Goal: Register for event/course

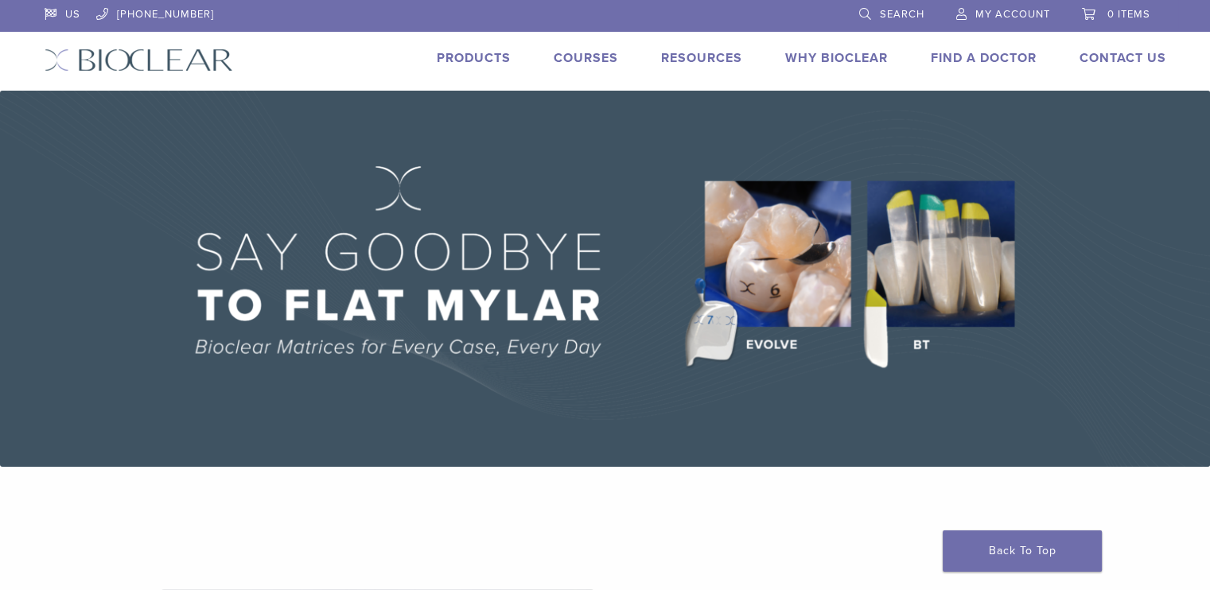
click at [1017, 14] on span "My Account" at bounding box center [1012, 14] width 75 height 13
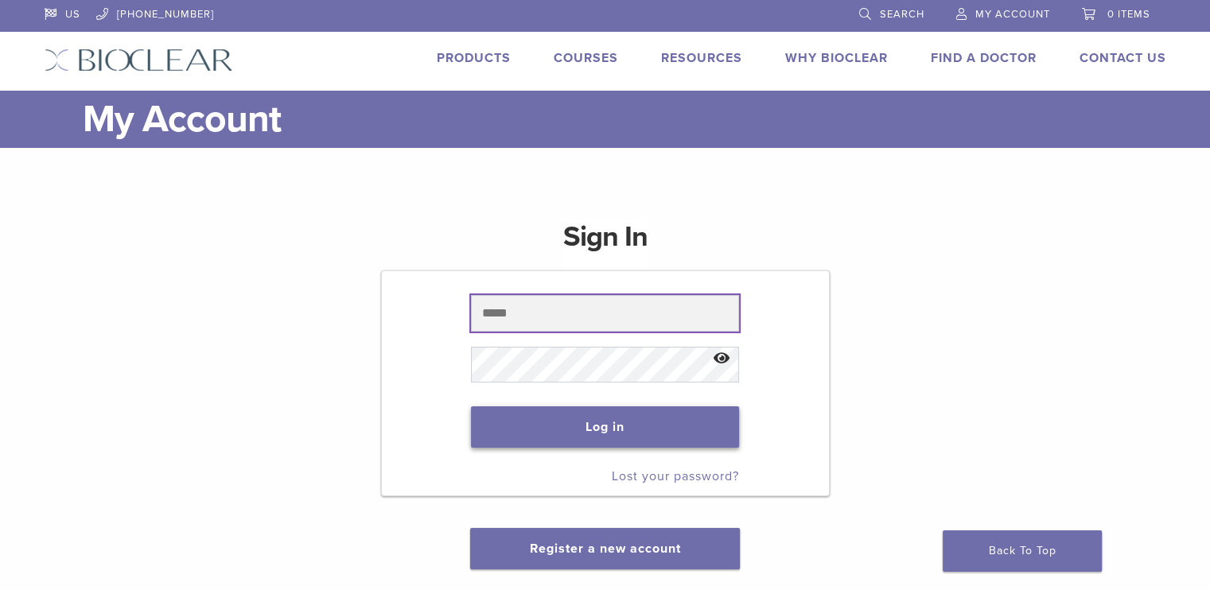
type input "**********"
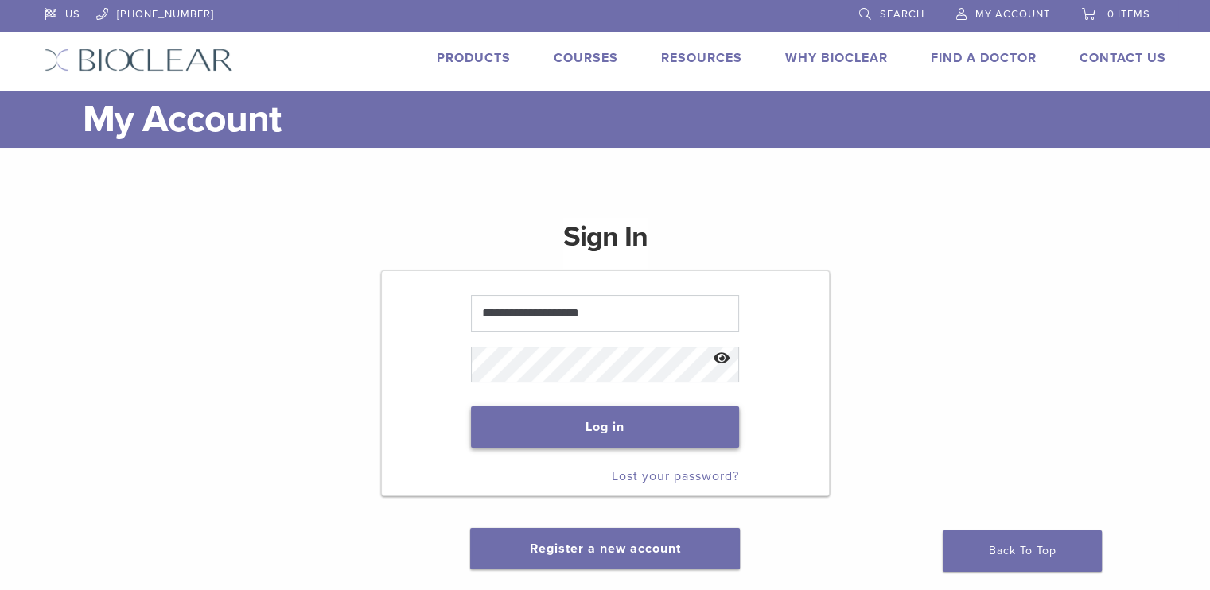
click at [598, 426] on button "Log in" at bounding box center [605, 426] width 268 height 41
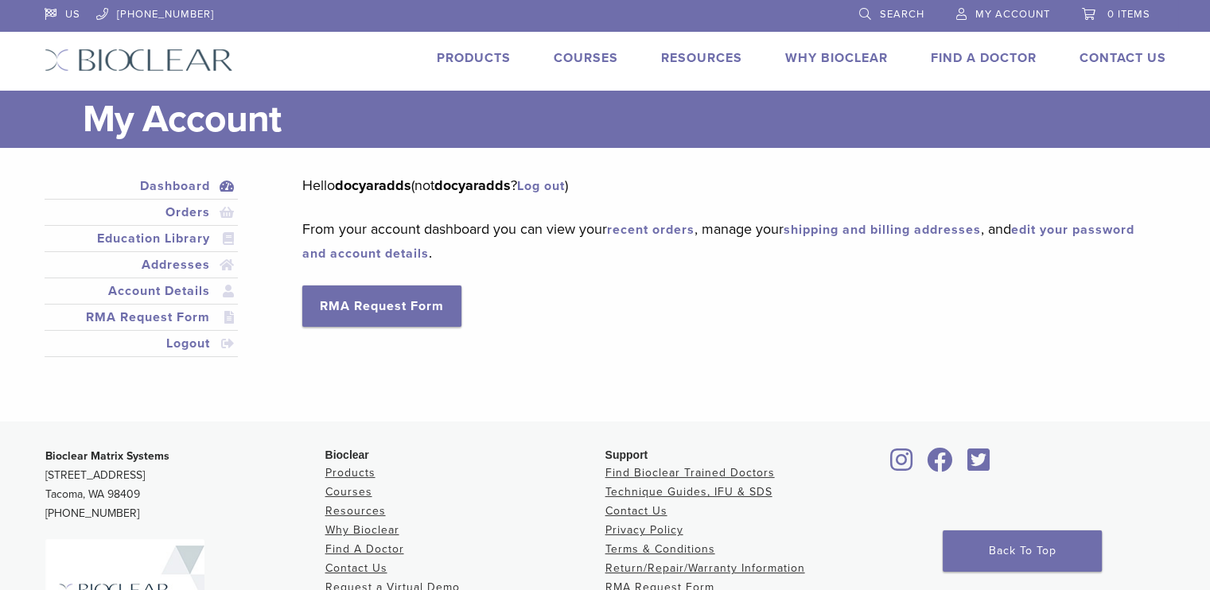
click at [593, 60] on link "Courses" at bounding box center [586, 58] width 64 height 16
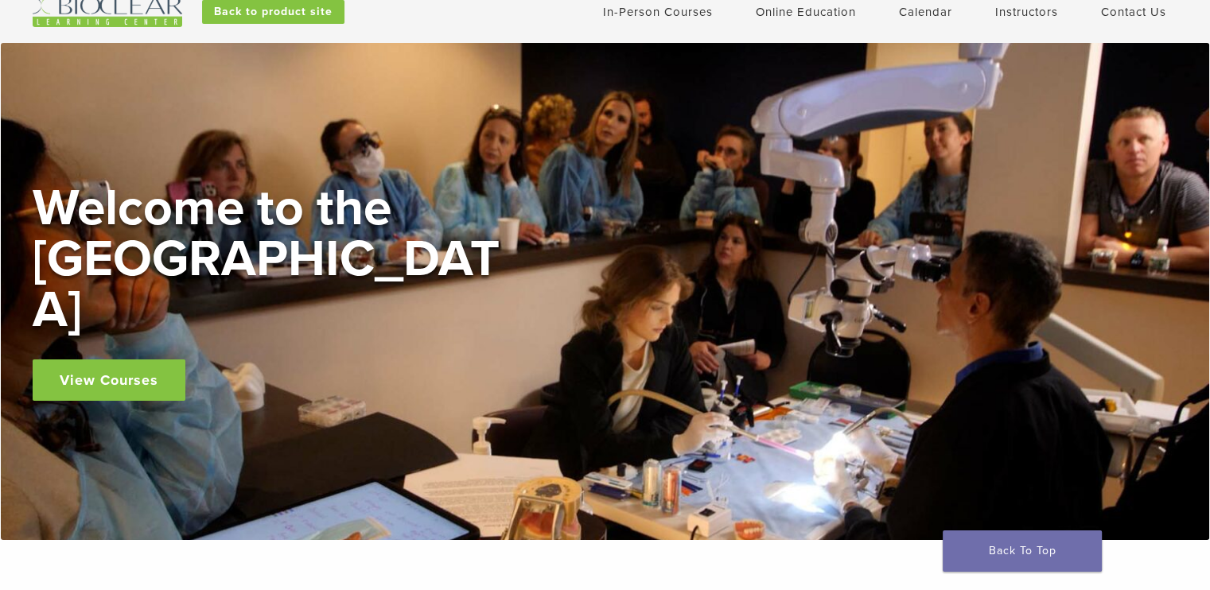
scroll to position [80, 0]
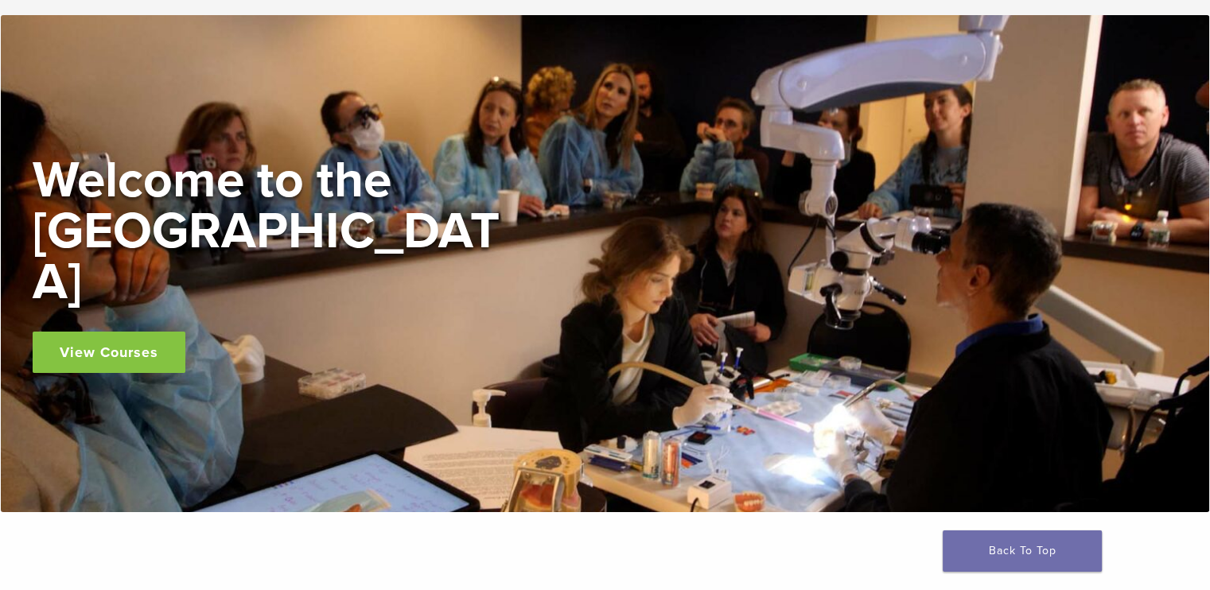
click at [116, 332] on link "View Courses" at bounding box center [109, 352] width 153 height 41
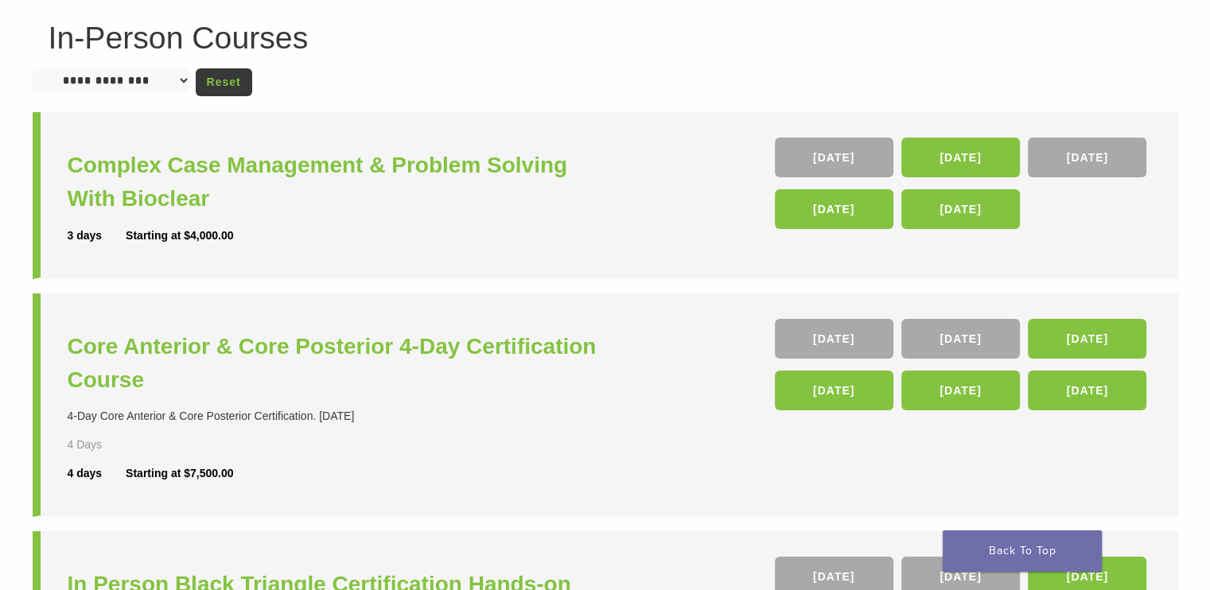
scroll to position [80, 0]
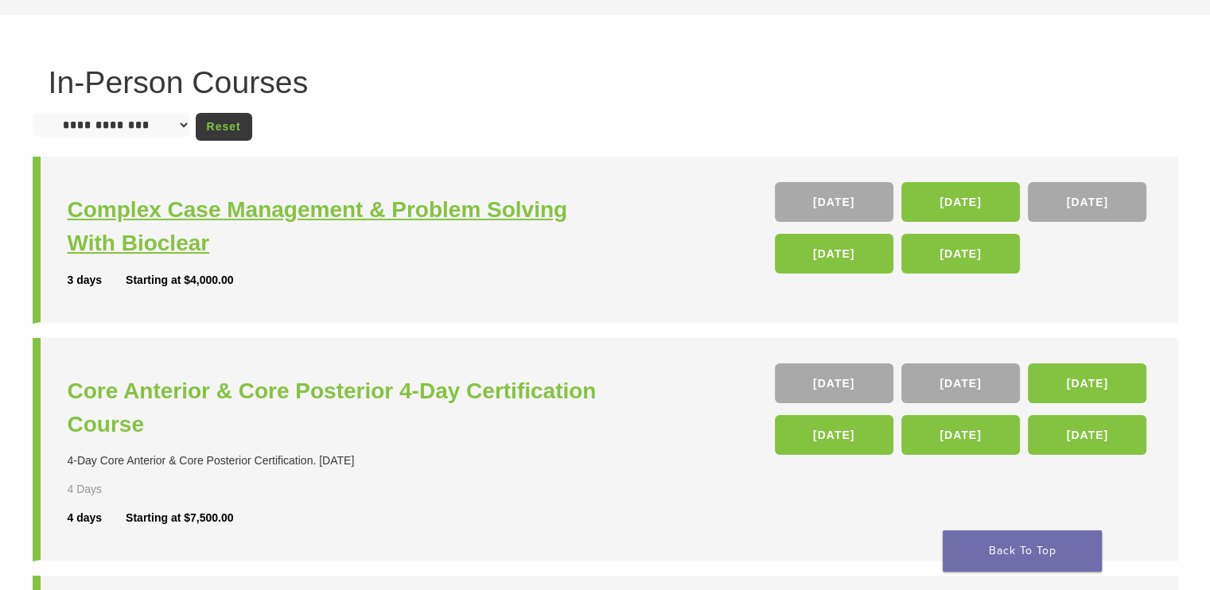
click at [254, 204] on h3 "Complex Case Management & Problem Solving With Bioclear" at bounding box center [339, 226] width 542 height 67
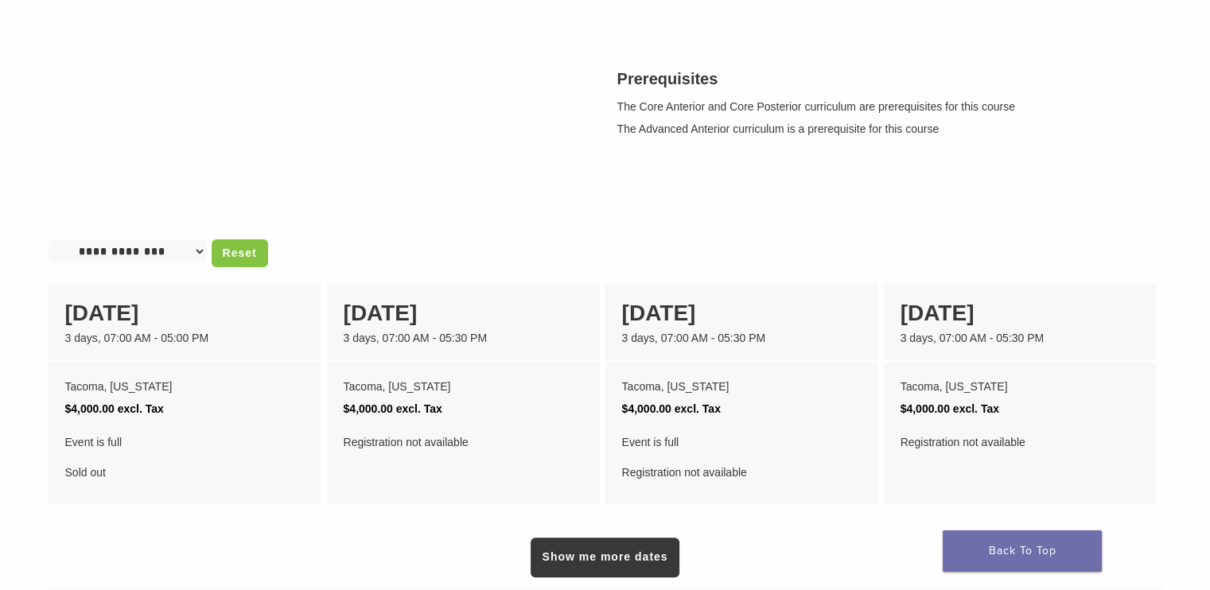
scroll to position [477, 0]
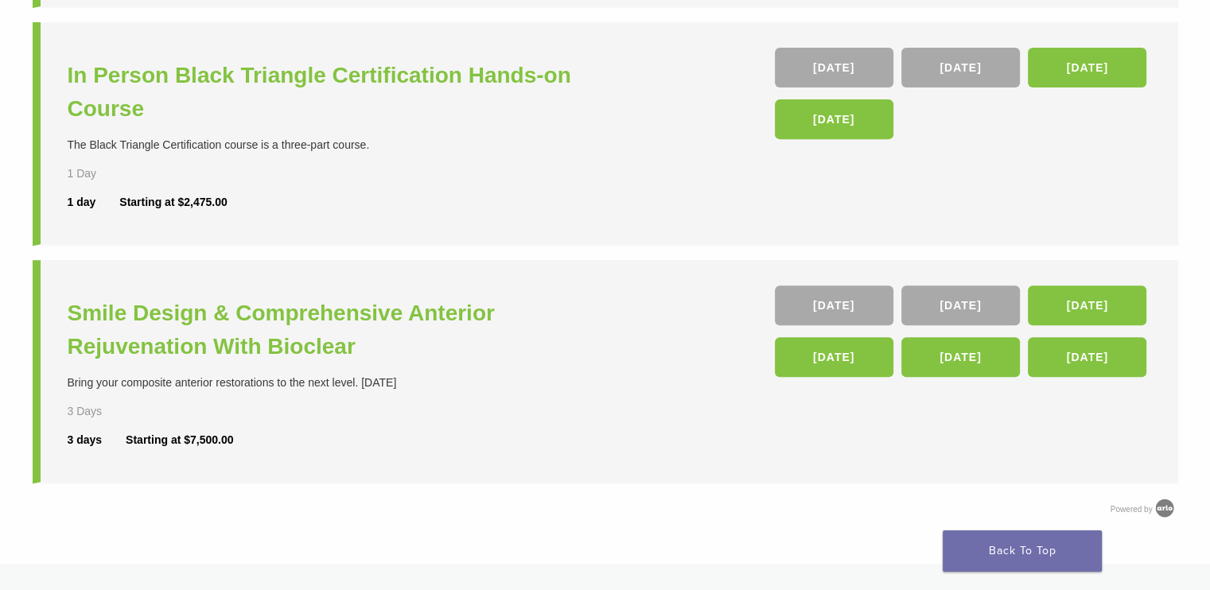
scroll to position [636, 0]
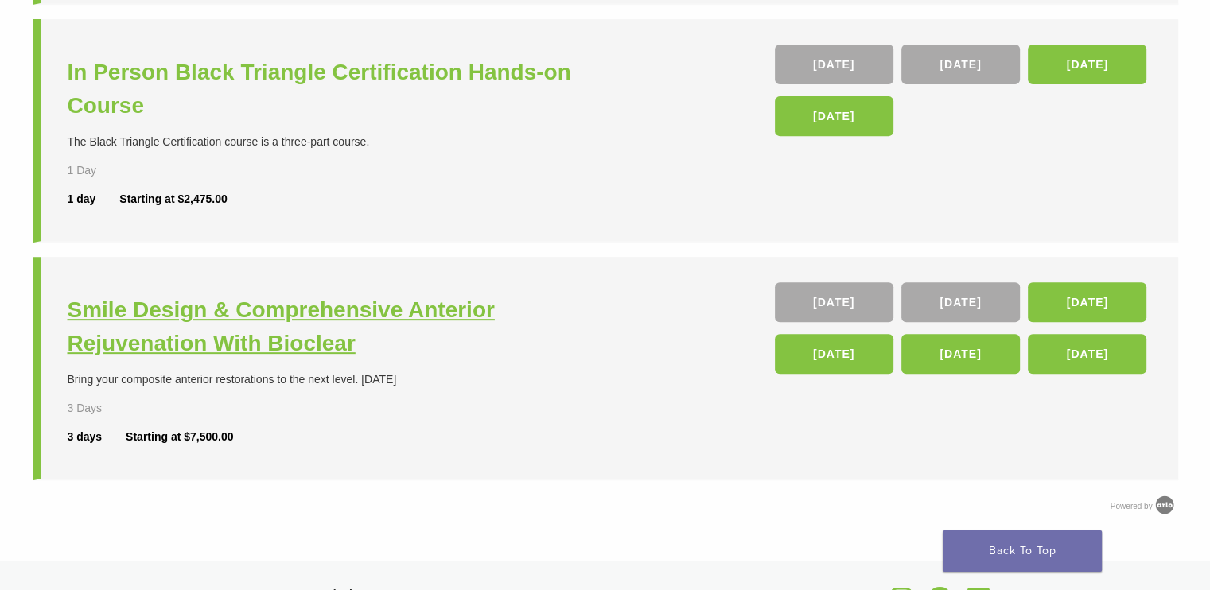
click at [484, 315] on h3 "Smile Design & Comprehensive Anterior Rejuvenation With Bioclear" at bounding box center [339, 326] width 542 height 67
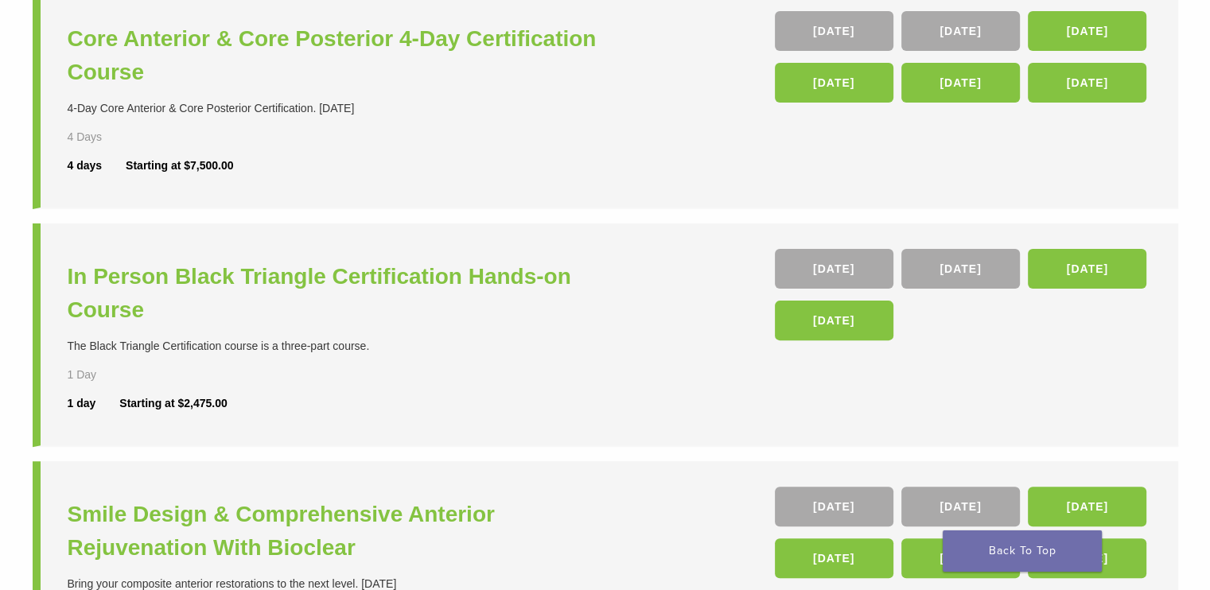
scroll to position [398, 0]
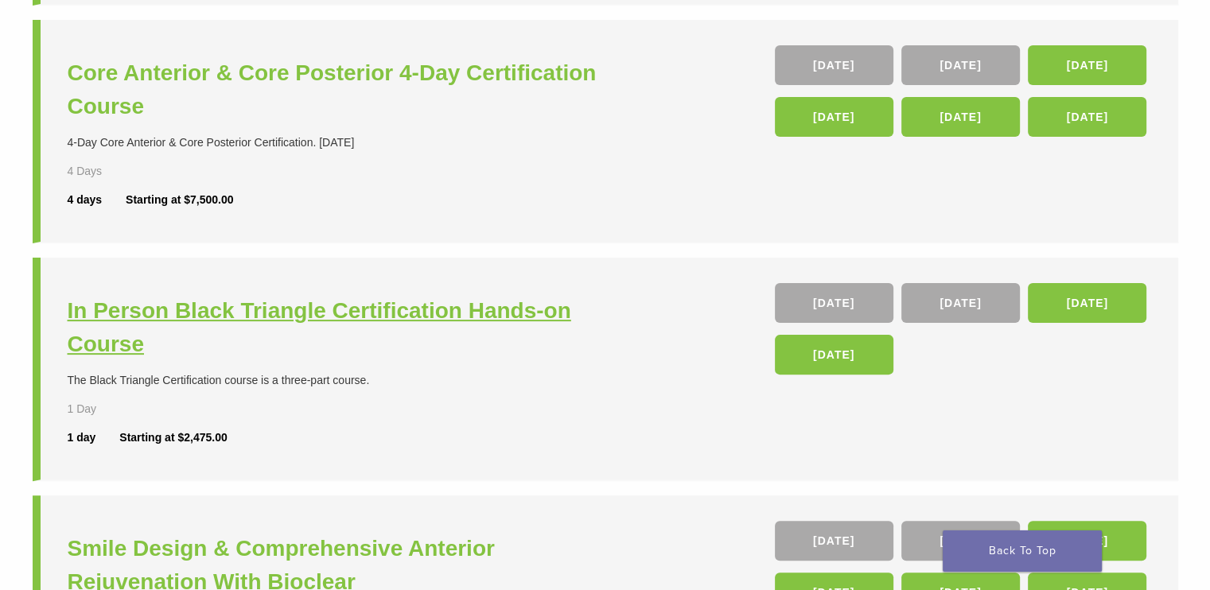
click at [345, 312] on h3 "In Person Black Triangle Certification Hands-on Course" at bounding box center [339, 327] width 542 height 67
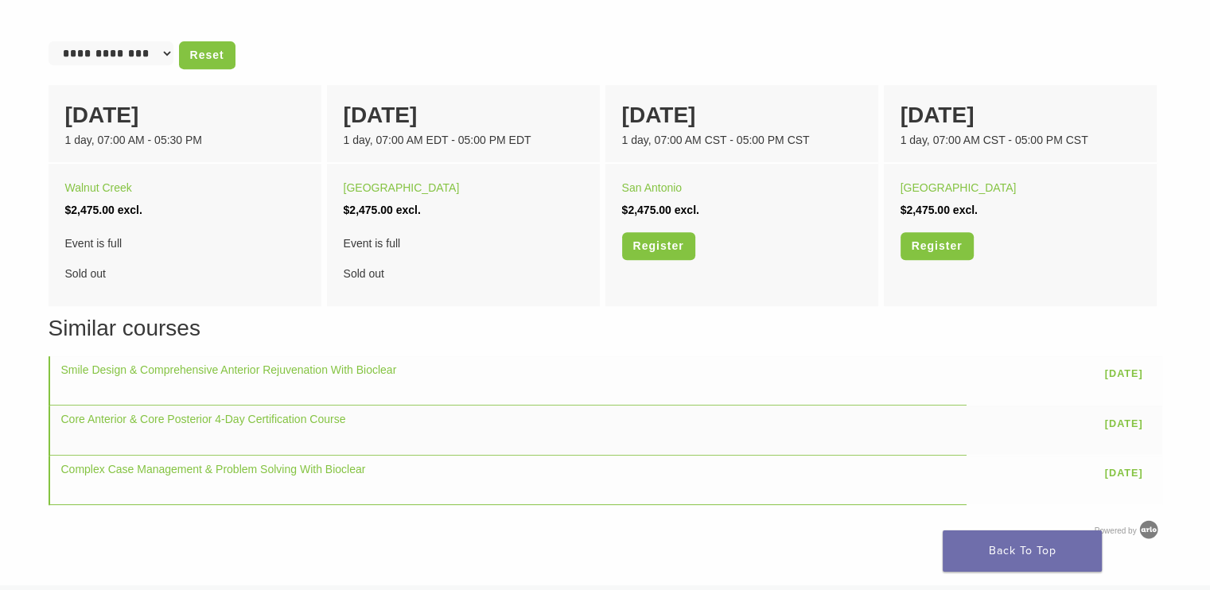
scroll to position [875, 0]
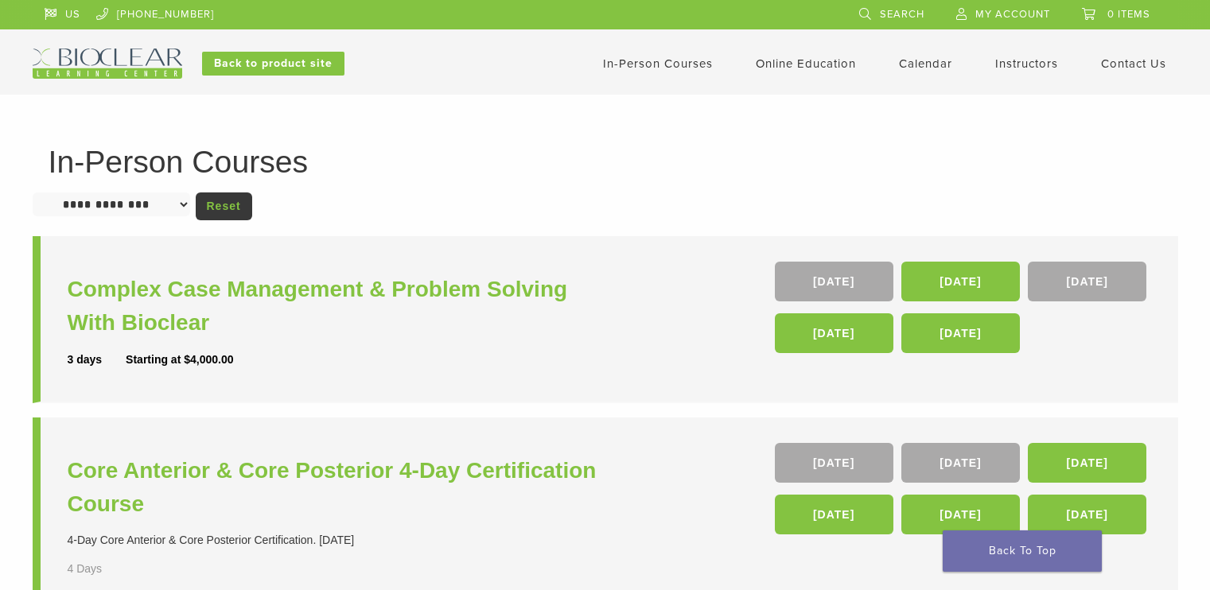
scroll to position [398, 0]
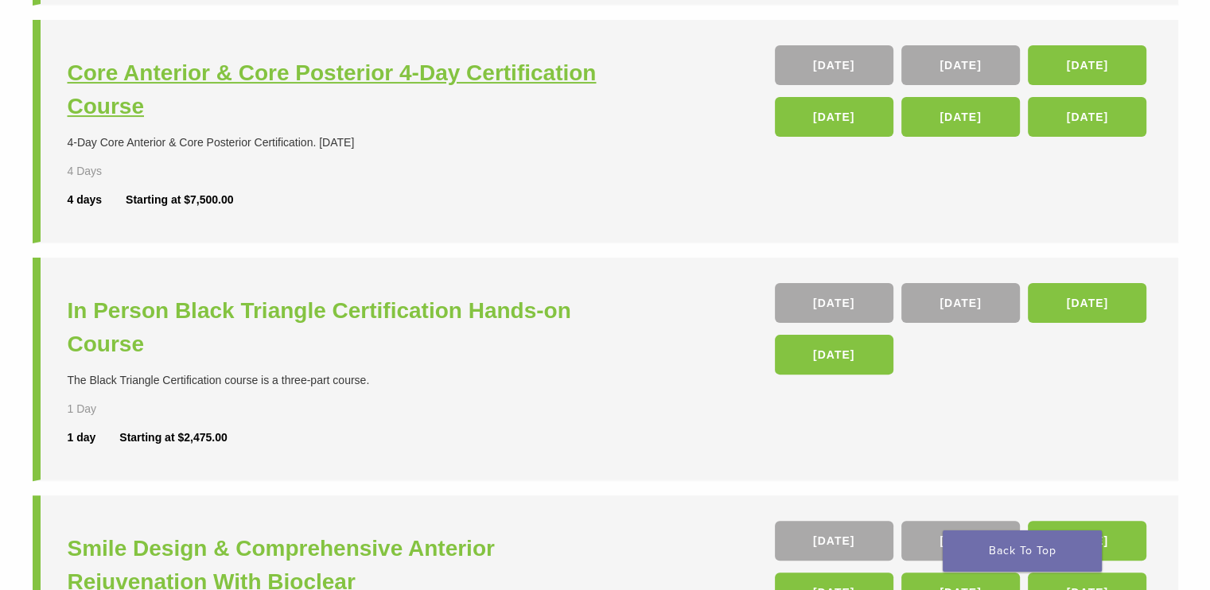
click at [203, 84] on h3 "Core Anterior & Core Posterior 4-Day Certification Course" at bounding box center [339, 89] width 542 height 67
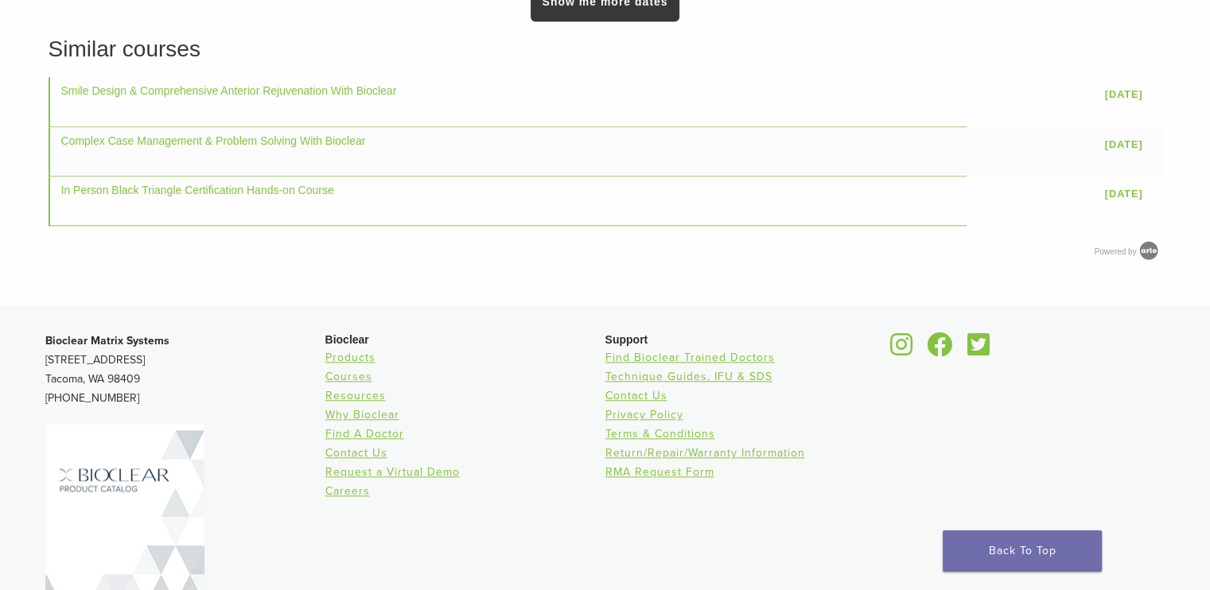
scroll to position [1812, 0]
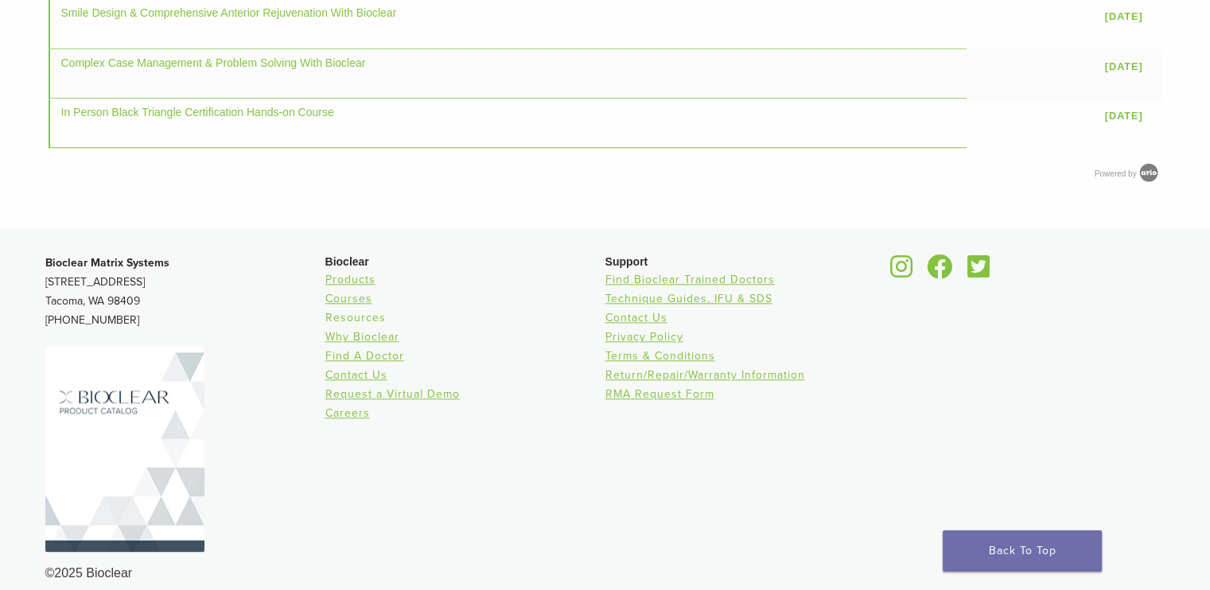
click at [354, 311] on link "Resources" at bounding box center [355, 318] width 60 height 14
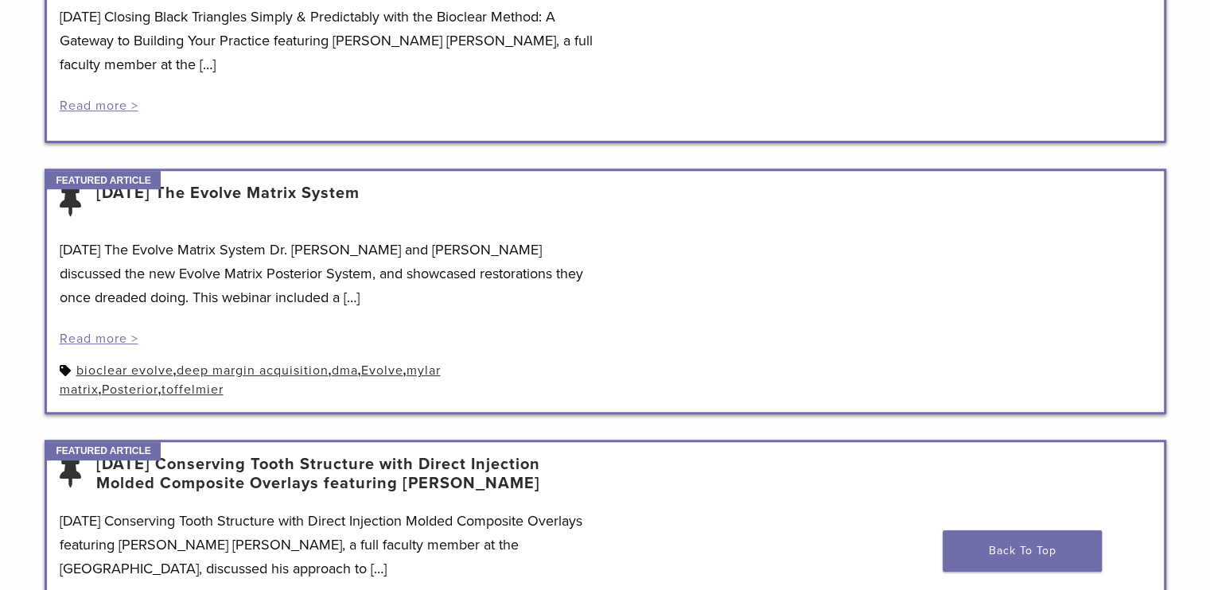
scroll to position [636, 0]
